Goal: Task Accomplishment & Management: Complete application form

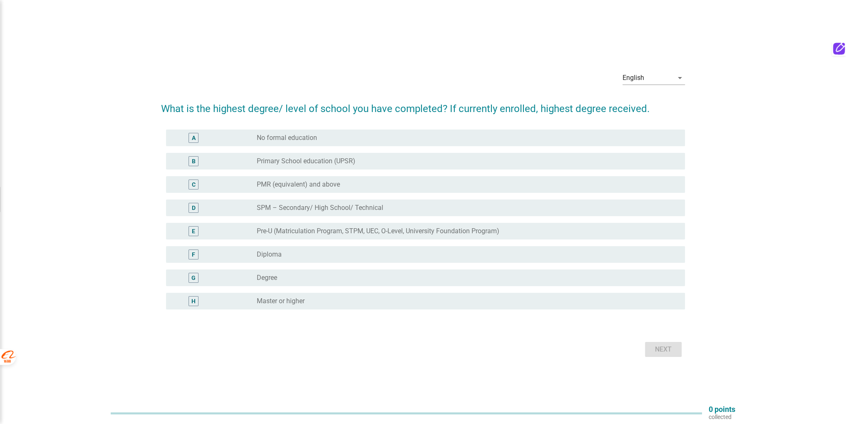
click at [219, 276] on div "G" at bounding box center [215, 278] width 84 height 10
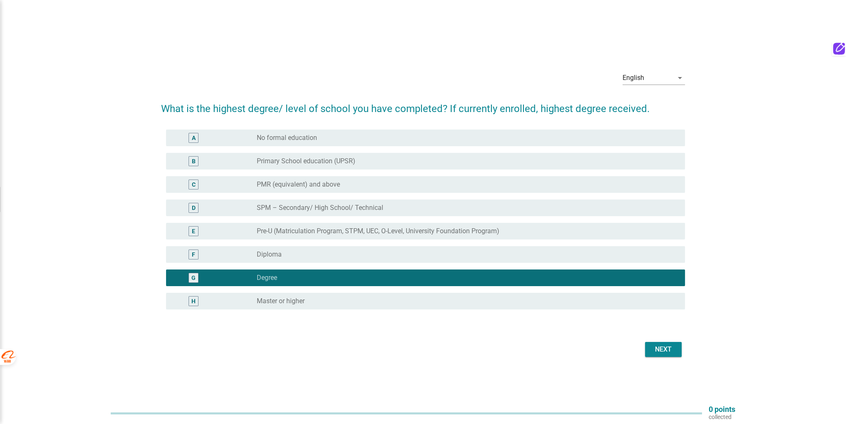
click at [658, 348] on div "Next" at bounding box center [663, 349] width 23 height 10
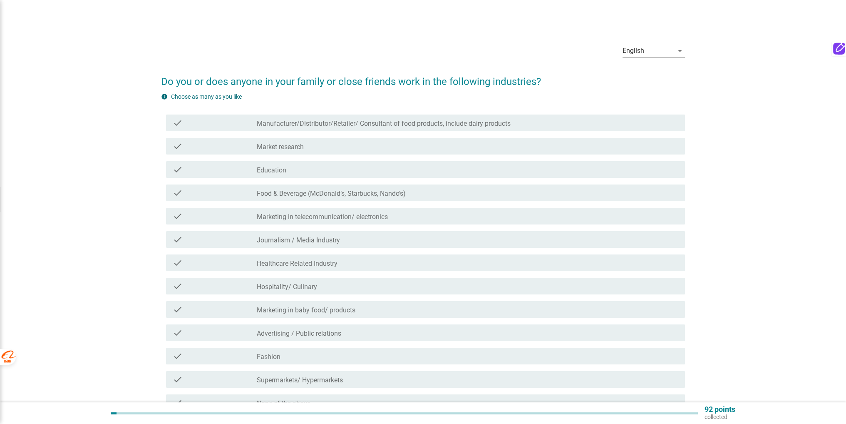
click at [231, 171] on div "check" at bounding box center [215, 169] width 84 height 10
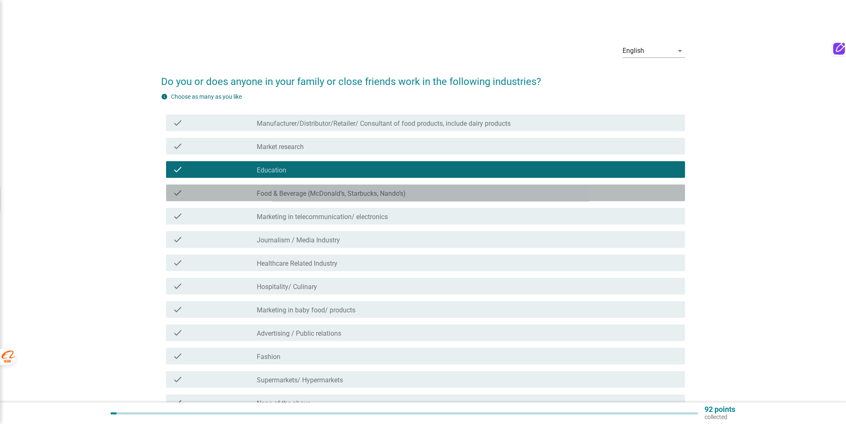
click at [219, 199] on div "check check_box_outline_blank Food & Beverage ([PERSON_NAME], Starbucks, Nando’…" at bounding box center [425, 192] width 519 height 17
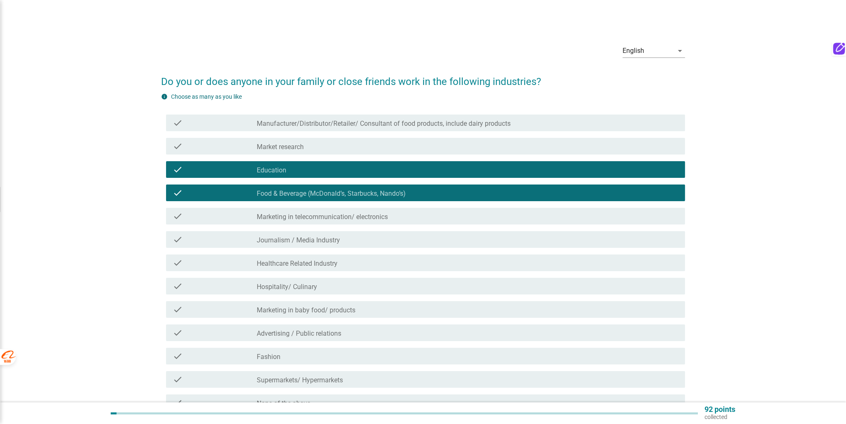
scroll to position [42, 0]
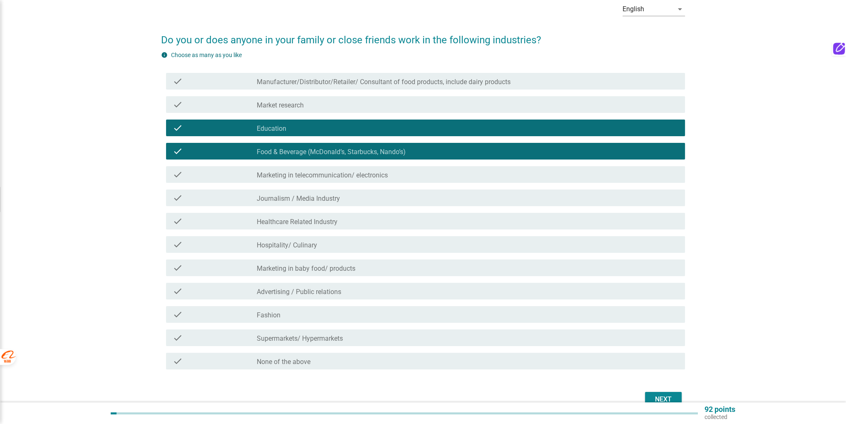
click at [219, 292] on div "check" at bounding box center [215, 291] width 84 height 10
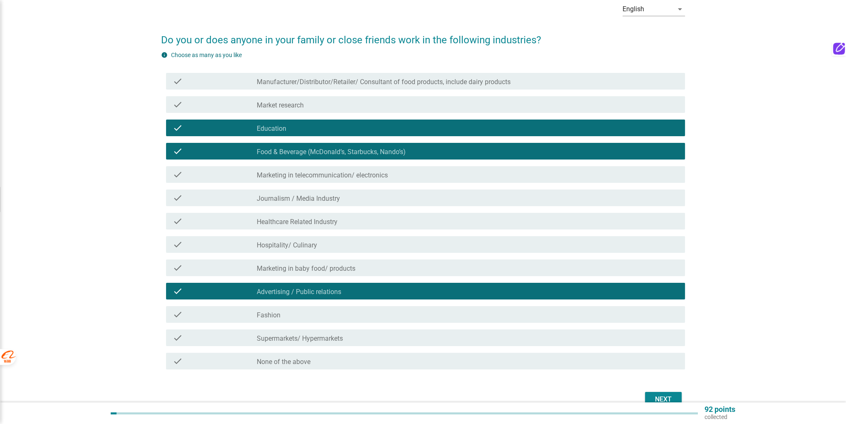
scroll to position [83, 0]
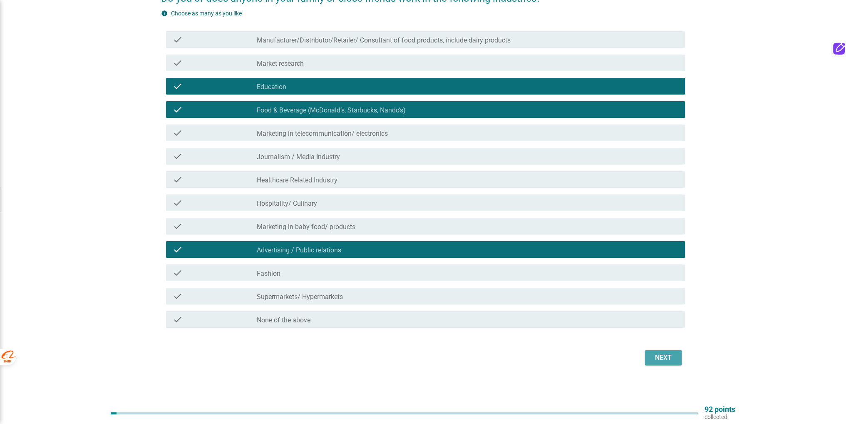
click at [666, 362] on div "Next" at bounding box center [663, 357] width 23 height 10
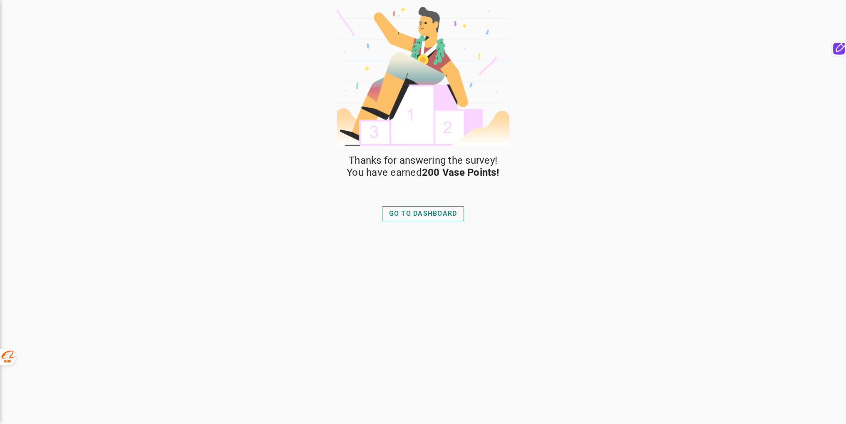
click at [432, 213] on div "GO TO DASHBOARD" at bounding box center [423, 213] width 68 height 10
